Goal: Task Accomplishment & Management: Use online tool/utility

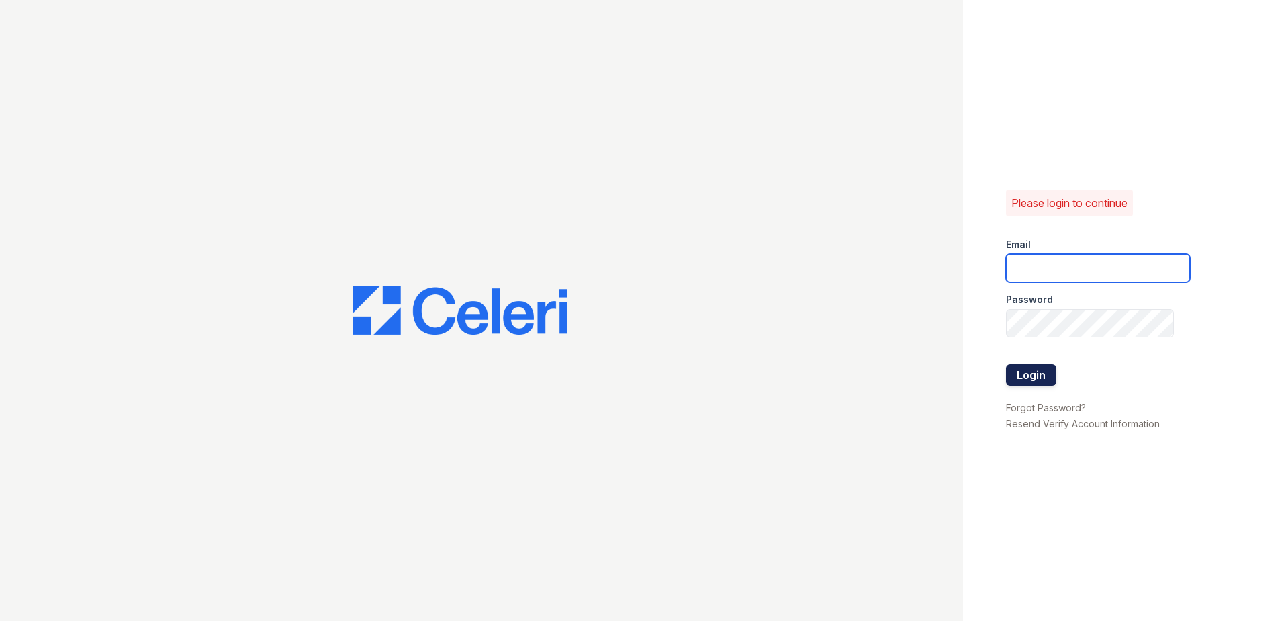
type input "renewhighridge@trinity-pm.com"
click at [1041, 382] on button "Login" at bounding box center [1031, 374] width 50 height 21
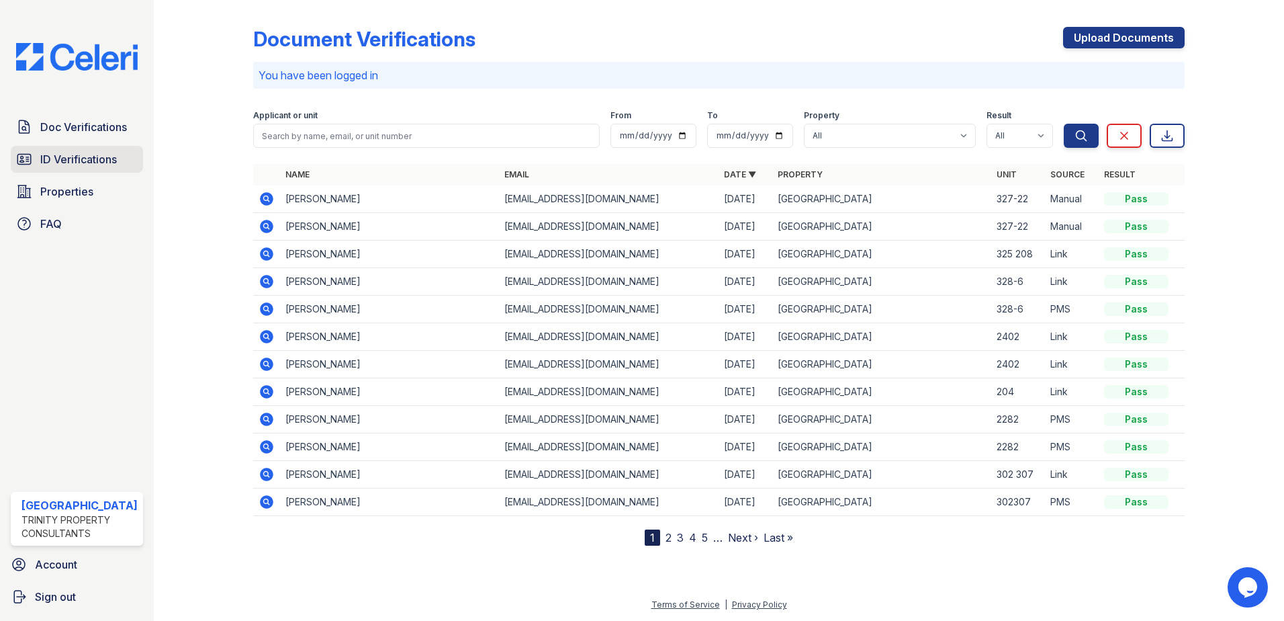
click at [97, 154] on span "ID Verifications" at bounding box center [78, 159] width 77 height 16
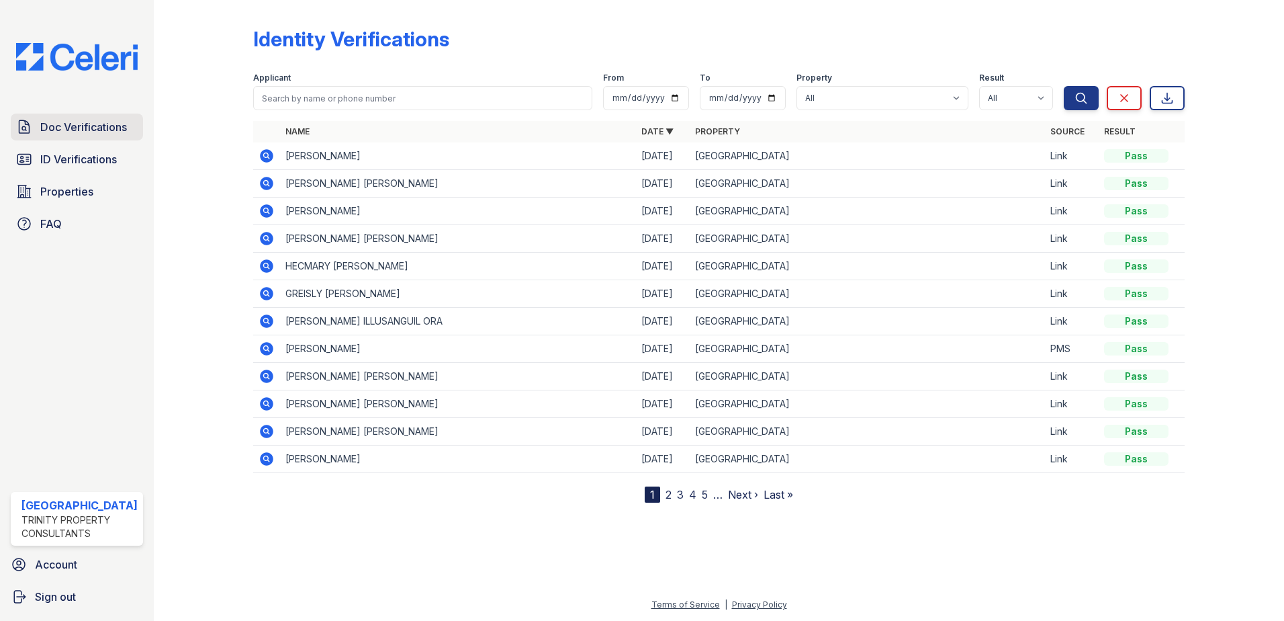
click at [79, 121] on span "Doc Verifications" at bounding box center [83, 127] width 87 height 16
